Goal: Transaction & Acquisition: Purchase product/service

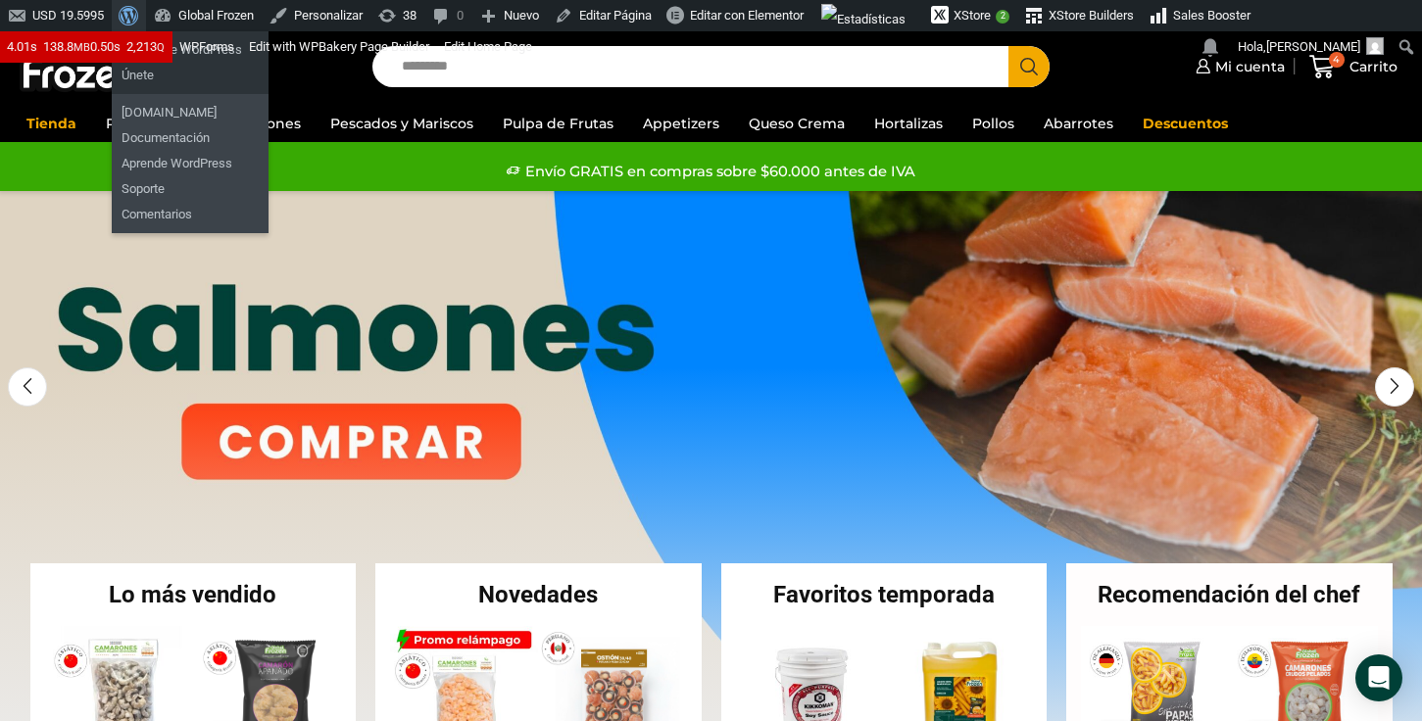
click at [133, 21] on span "Barra de herramientas" at bounding box center [126, 13] width 15 height 27
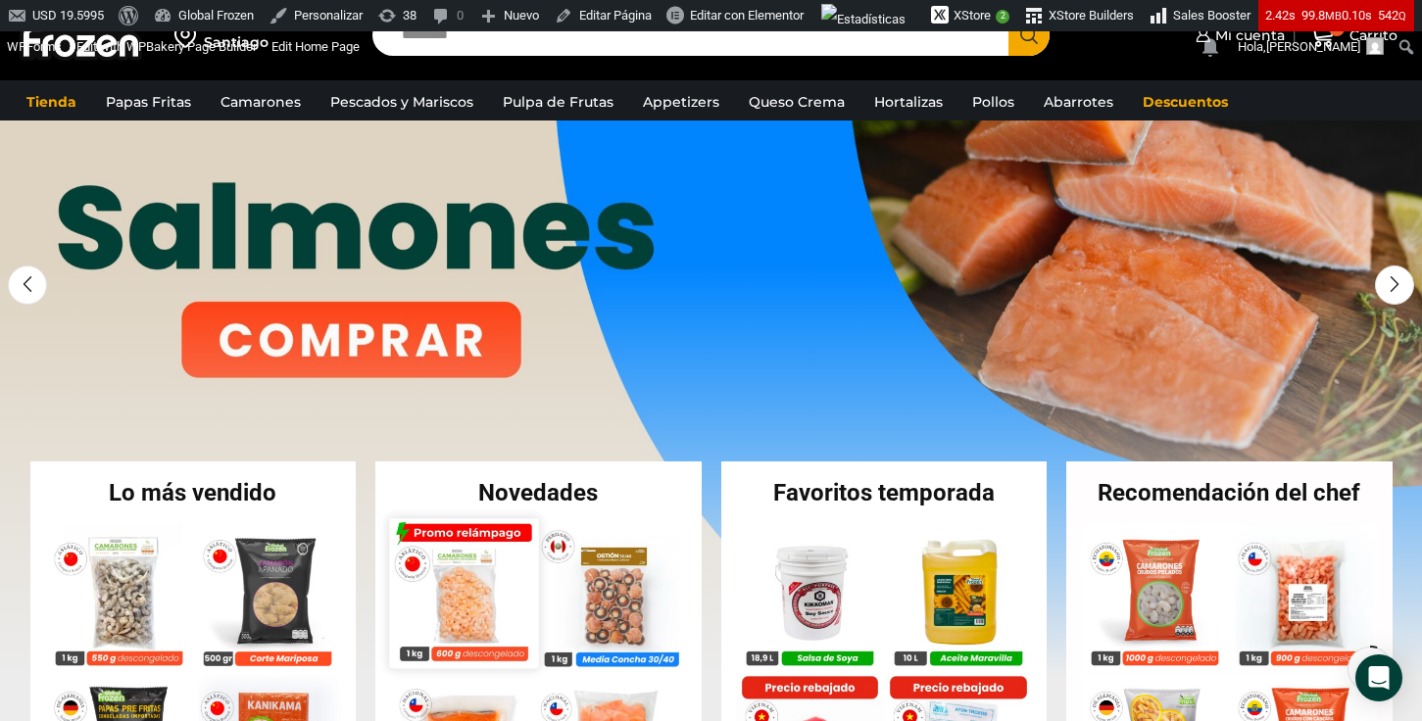
click at [473, 566] on img at bounding box center [463, 592] width 149 height 149
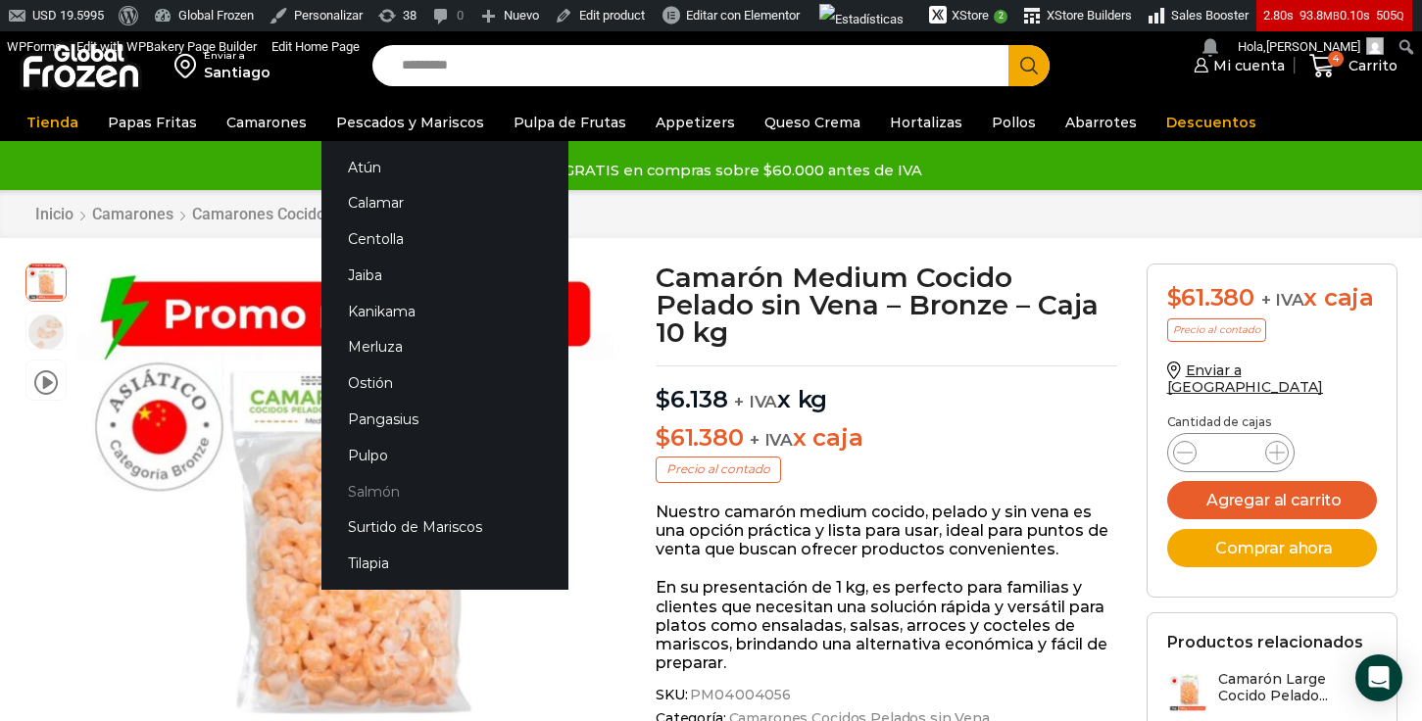
click at [369, 494] on link "Salmón" at bounding box center [444, 491] width 247 height 36
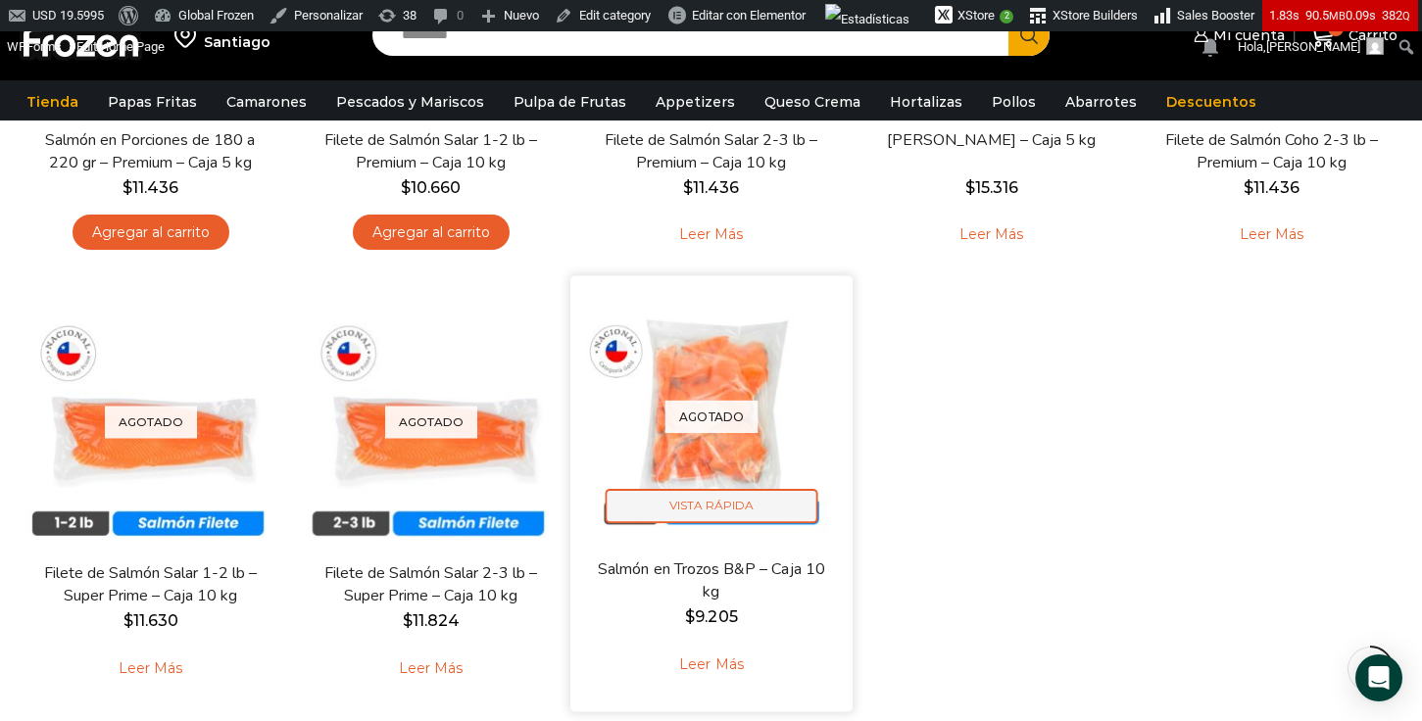
scroll to position [490, 0]
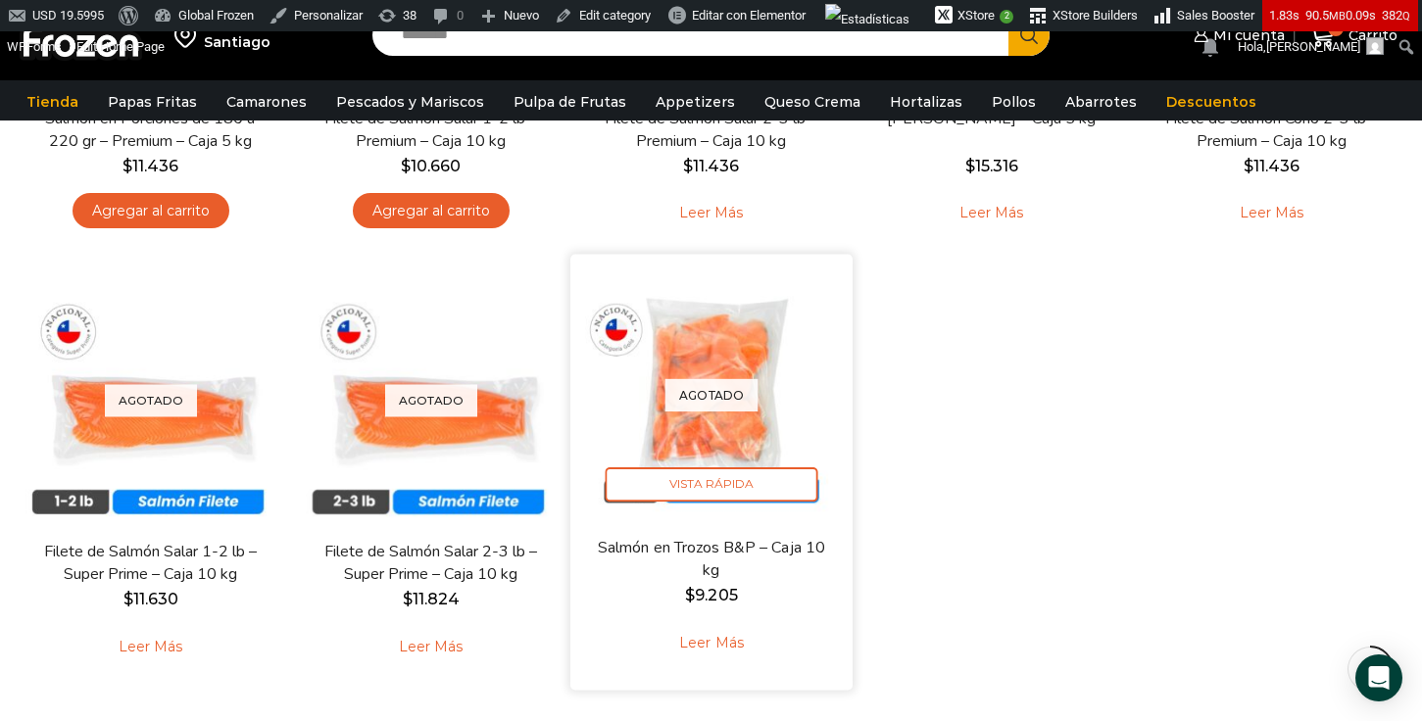
click at [712, 645] on link "Leer más" at bounding box center [711, 643] width 124 height 42
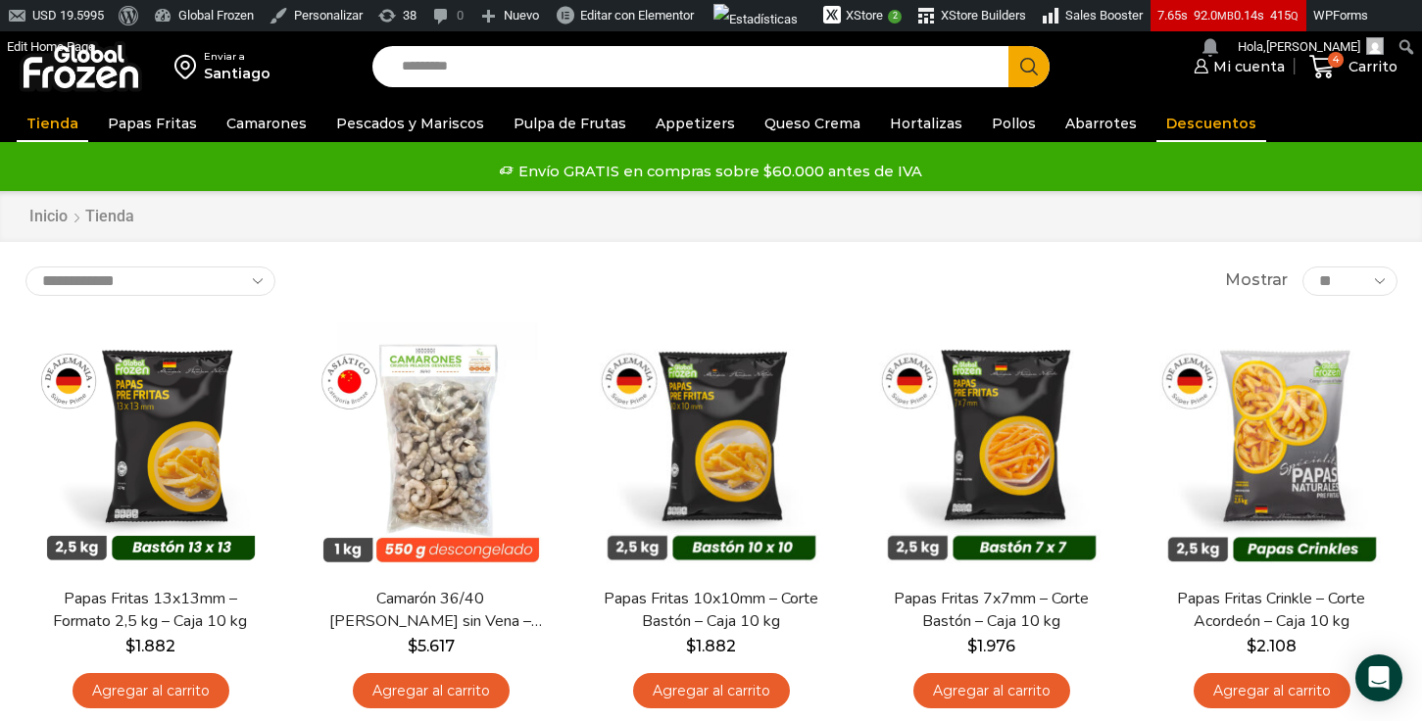
click at [1156, 127] on link "Descuentos" at bounding box center [1211, 123] width 110 height 37
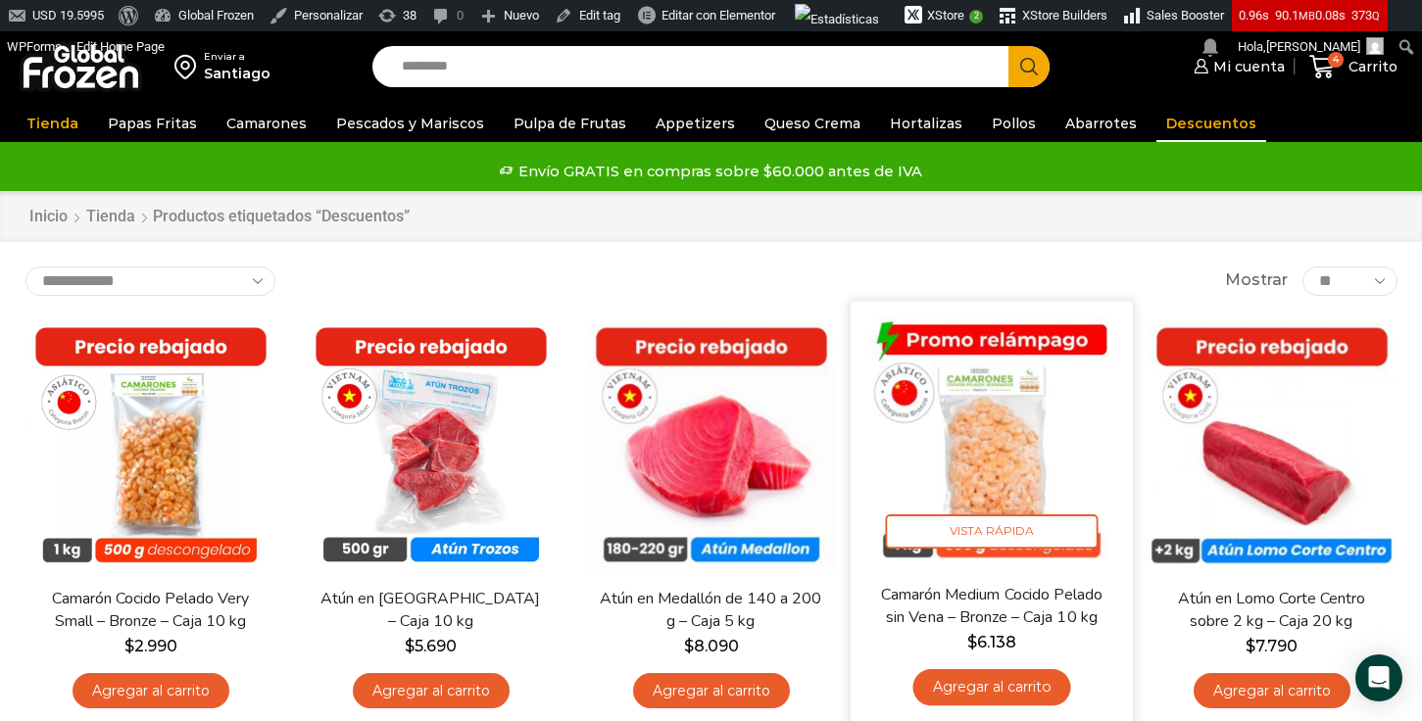
click at [993, 412] on img at bounding box center [991, 442] width 253 height 253
